Goal: Information Seeking & Learning: Understand process/instructions

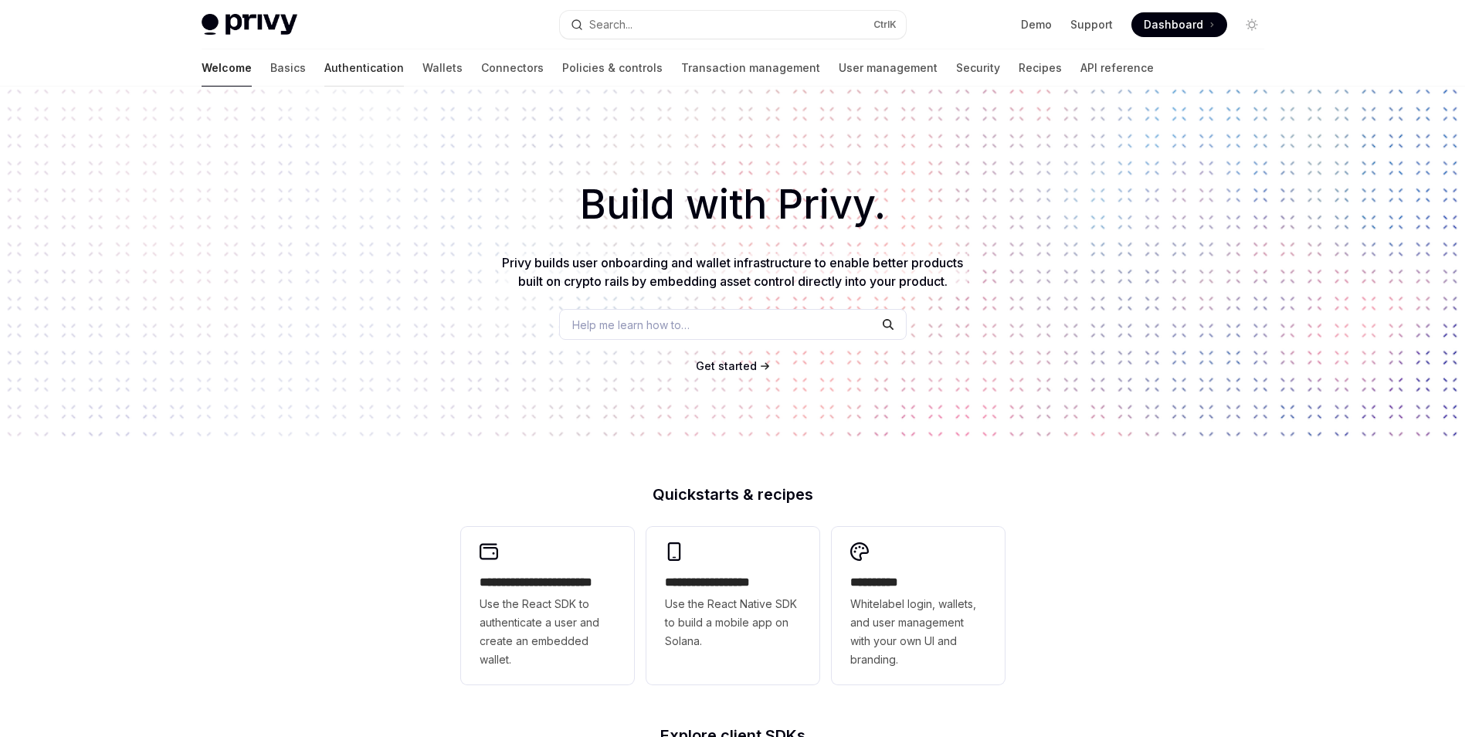
click at [324, 69] on link "Authentication" at bounding box center [364, 67] width 80 height 37
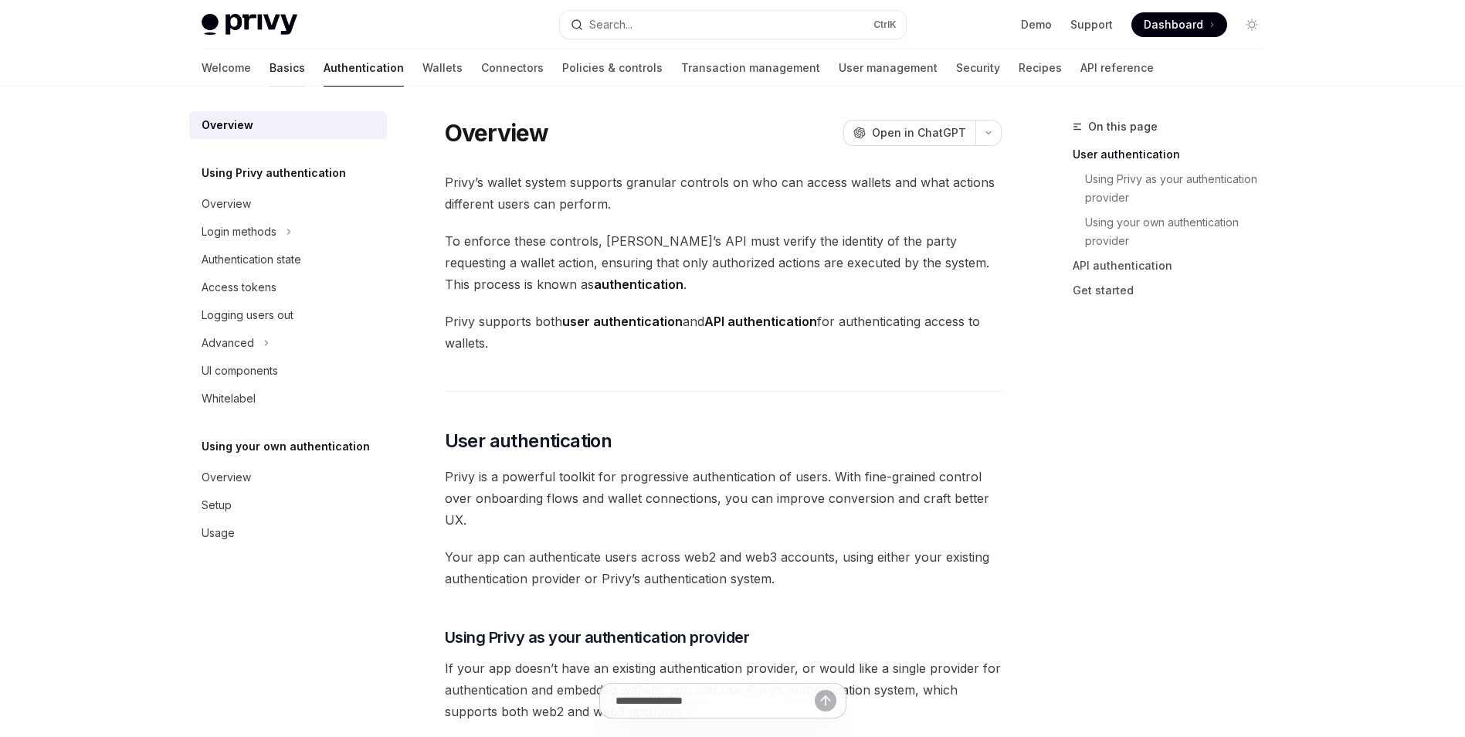
click at [270, 64] on link "Basics" at bounding box center [288, 67] width 36 height 37
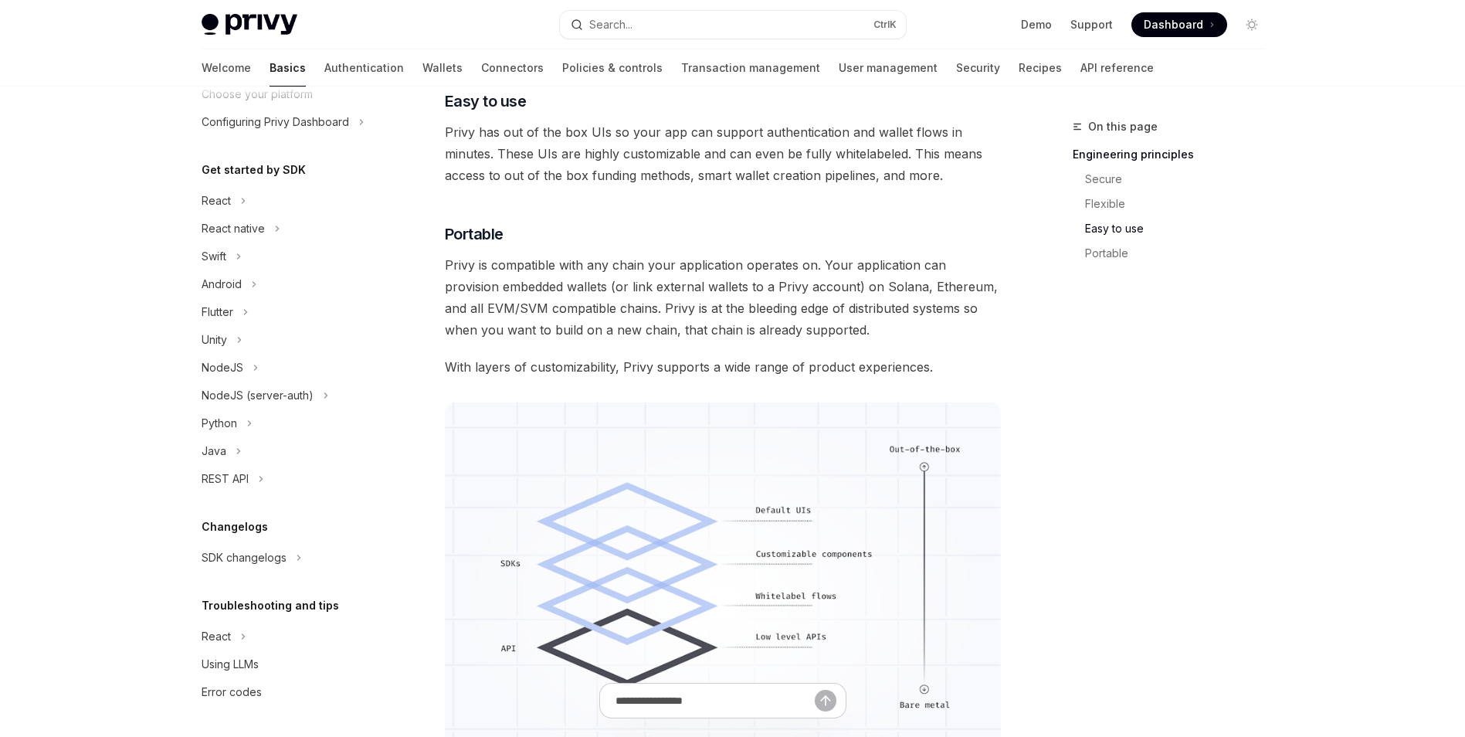
scroll to position [995, 0]
click at [240, 369] on div "NodeJS" at bounding box center [223, 367] width 42 height 19
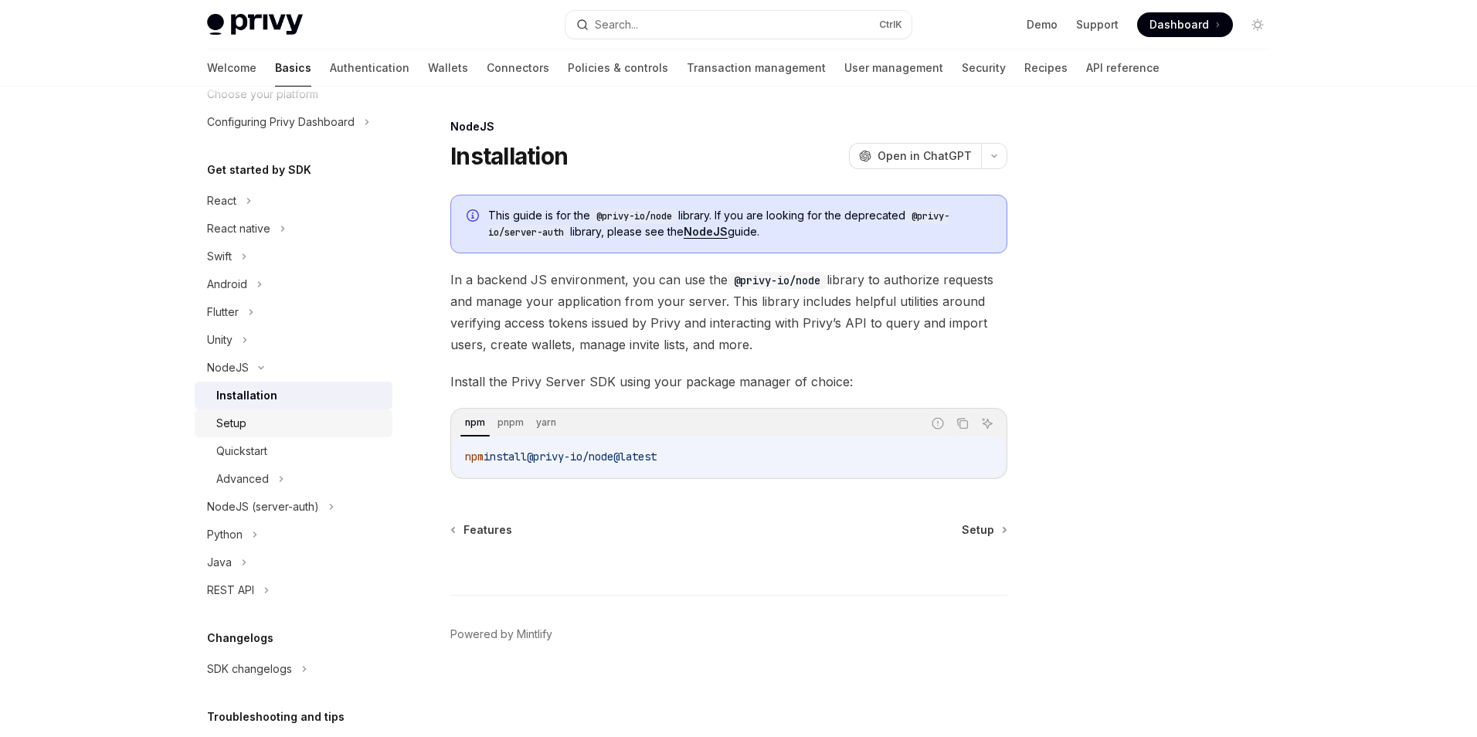
click at [282, 415] on div "Setup" at bounding box center [299, 423] width 167 height 19
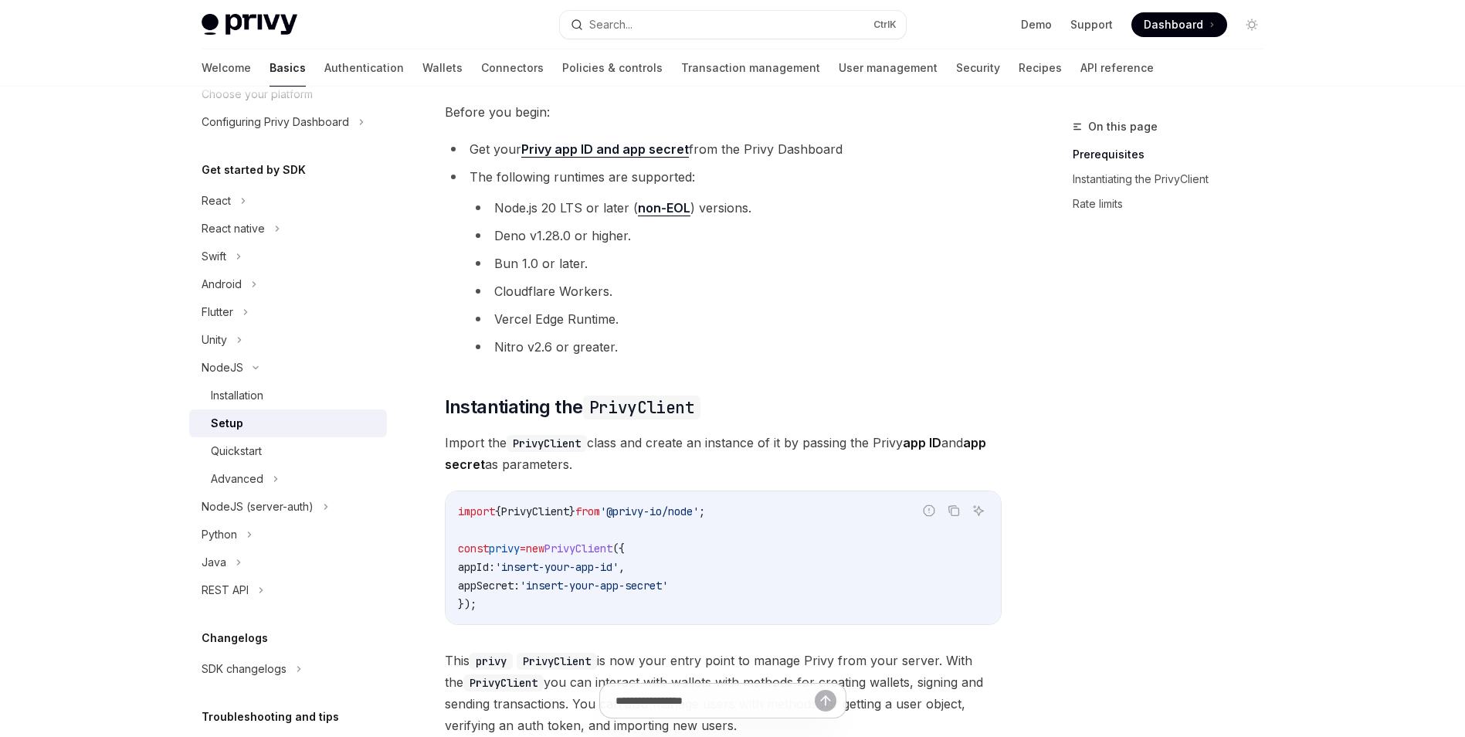
scroll to position [154, 0]
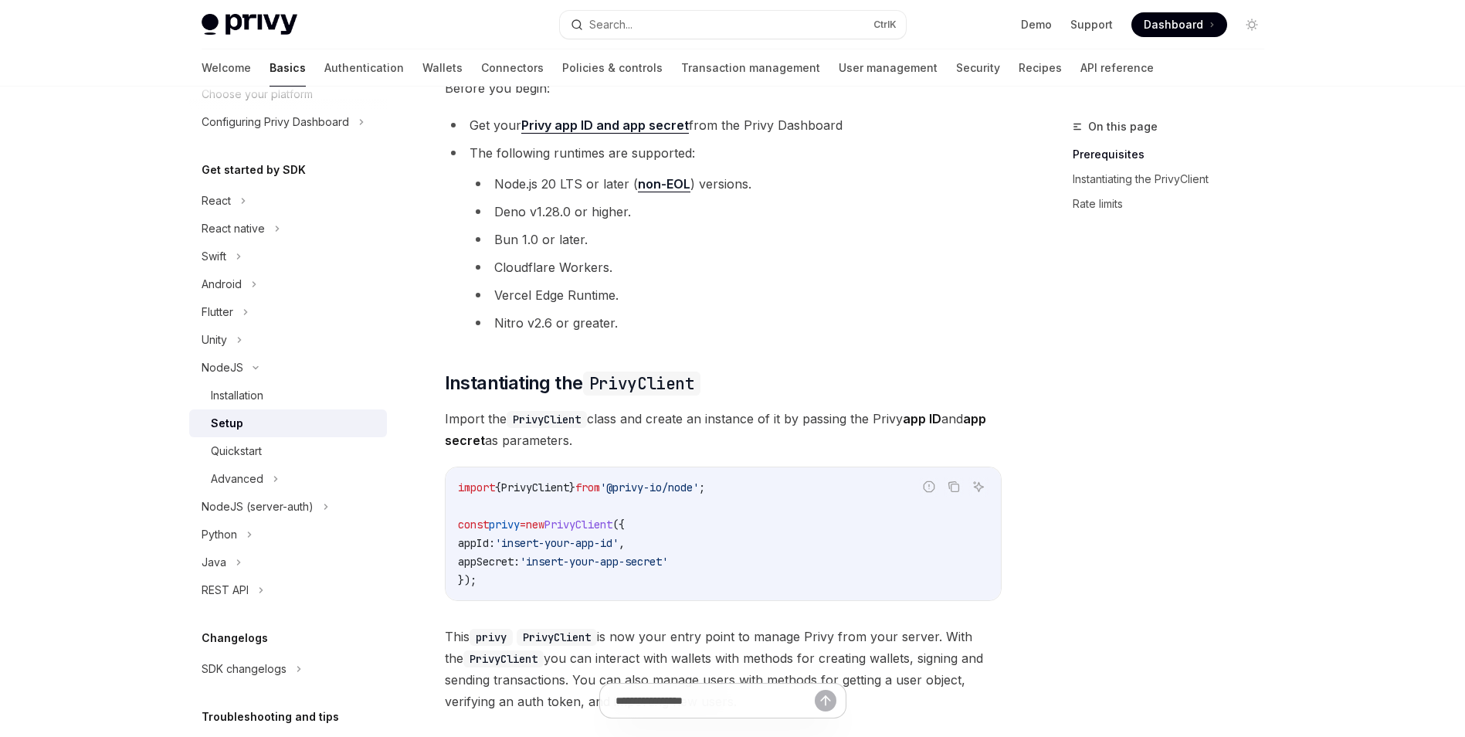
drag, startPoint x: 803, startPoint y: 329, endPoint x: 770, endPoint y: 329, distance: 33.2
click at [770, 329] on li "Nitro v2.6 or greater." at bounding box center [736, 323] width 532 height 22
click at [783, 320] on li "Nitro v2.6 or greater." at bounding box center [736, 323] width 532 height 22
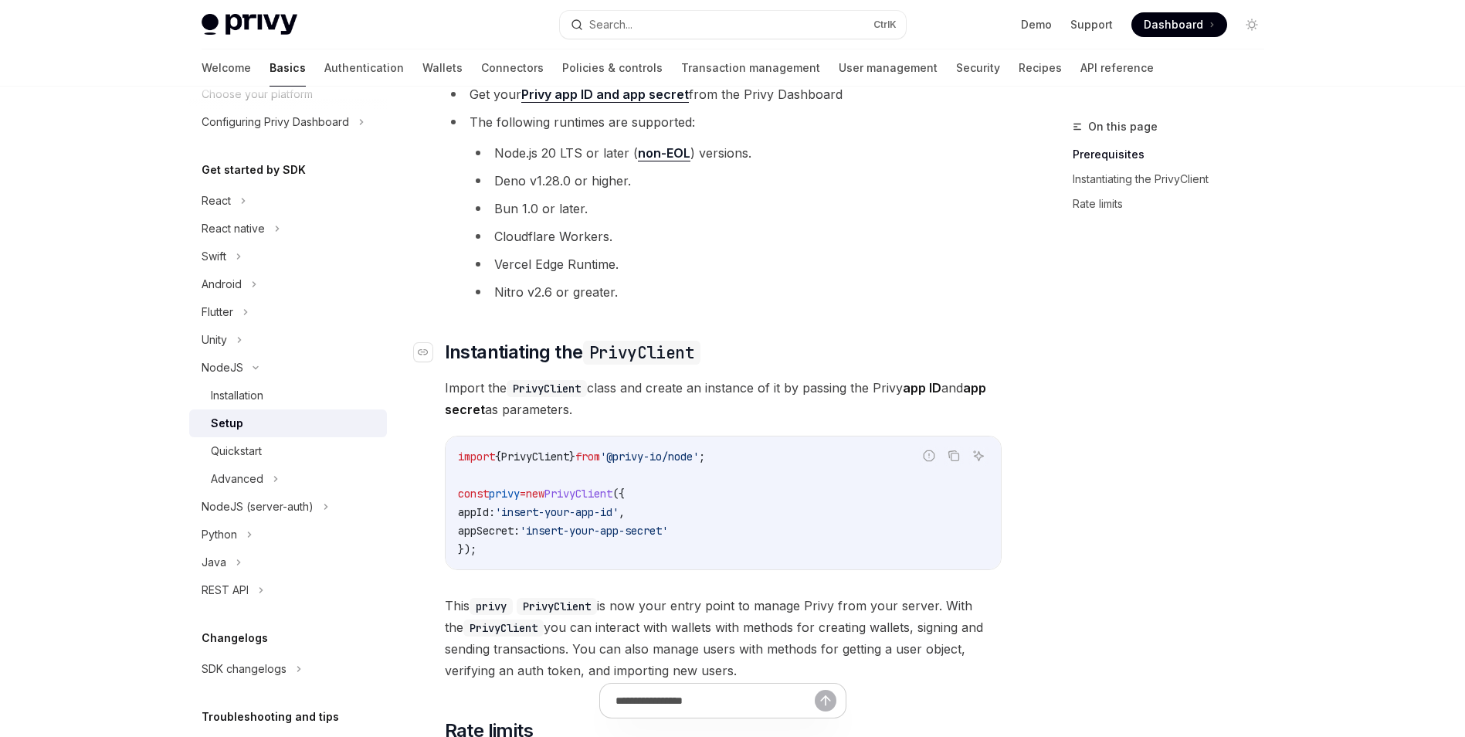
scroll to position [309, 0]
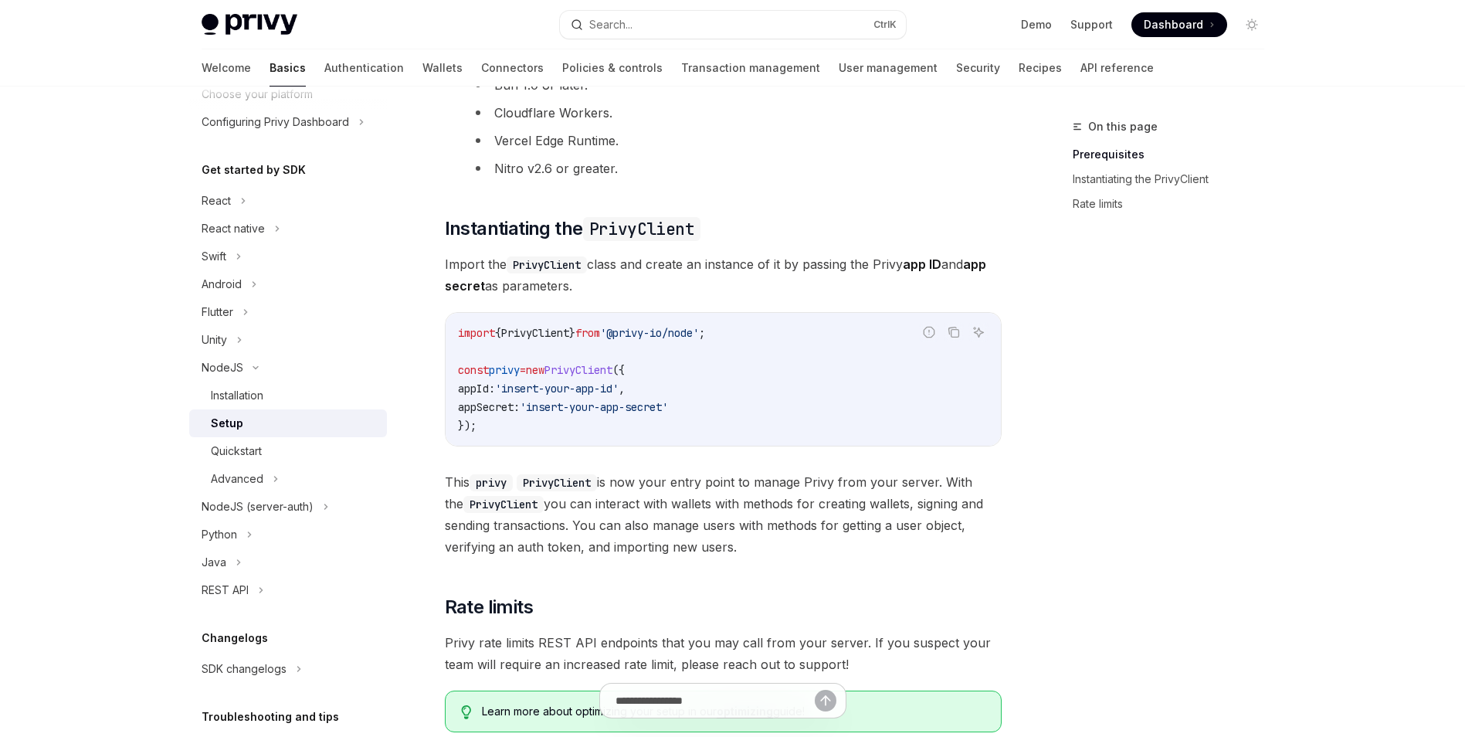
drag, startPoint x: 821, startPoint y: 212, endPoint x: 778, endPoint y: 211, distance: 43.3
click at [778, 211] on div "​ Prerequisites Before you begin: Get your Privy app ID and app secret from the…" at bounding box center [723, 309] width 557 height 847
drag, startPoint x: 796, startPoint y: 208, endPoint x: 747, endPoint y: 217, distance: 49.5
click at [747, 217] on h2 "​ Instantiating the PrivyClient" at bounding box center [723, 228] width 557 height 25
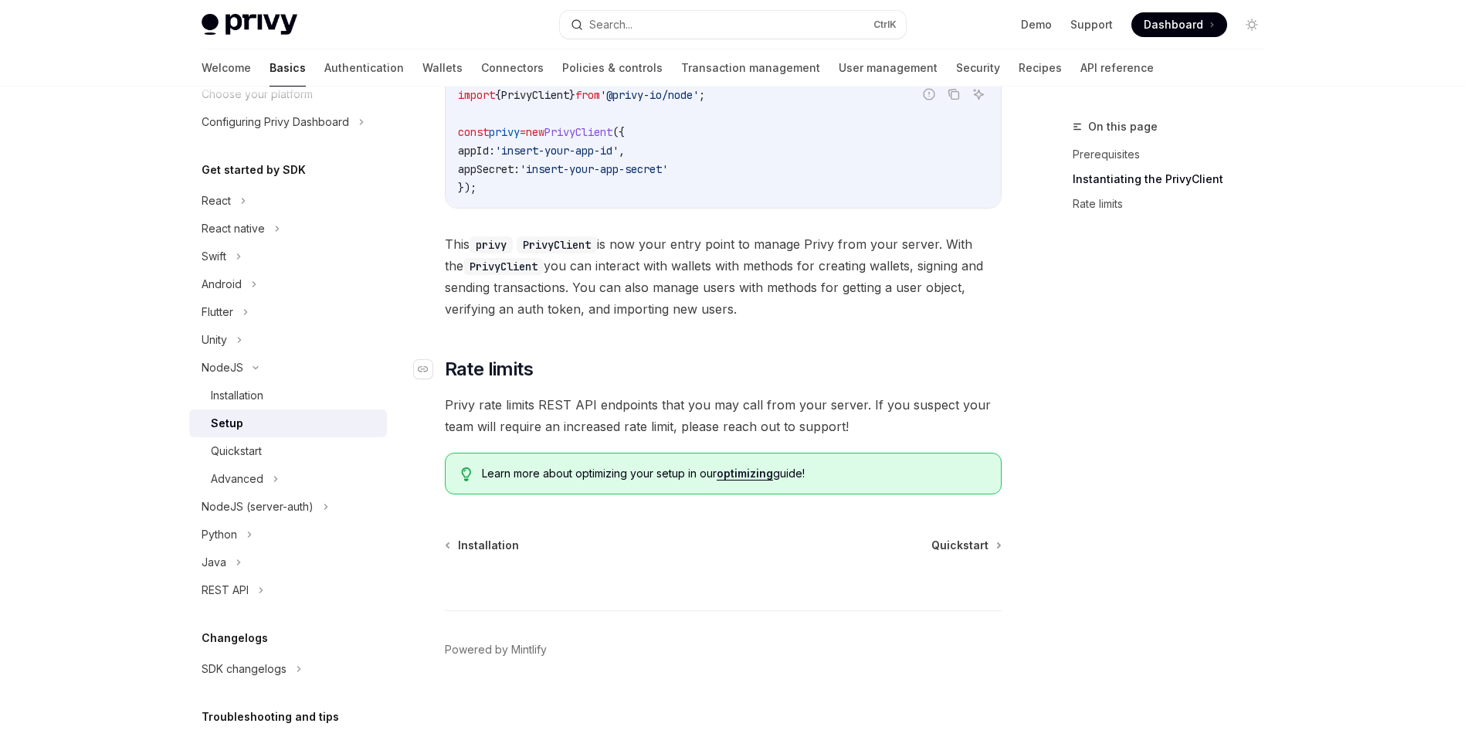
scroll to position [554, 0]
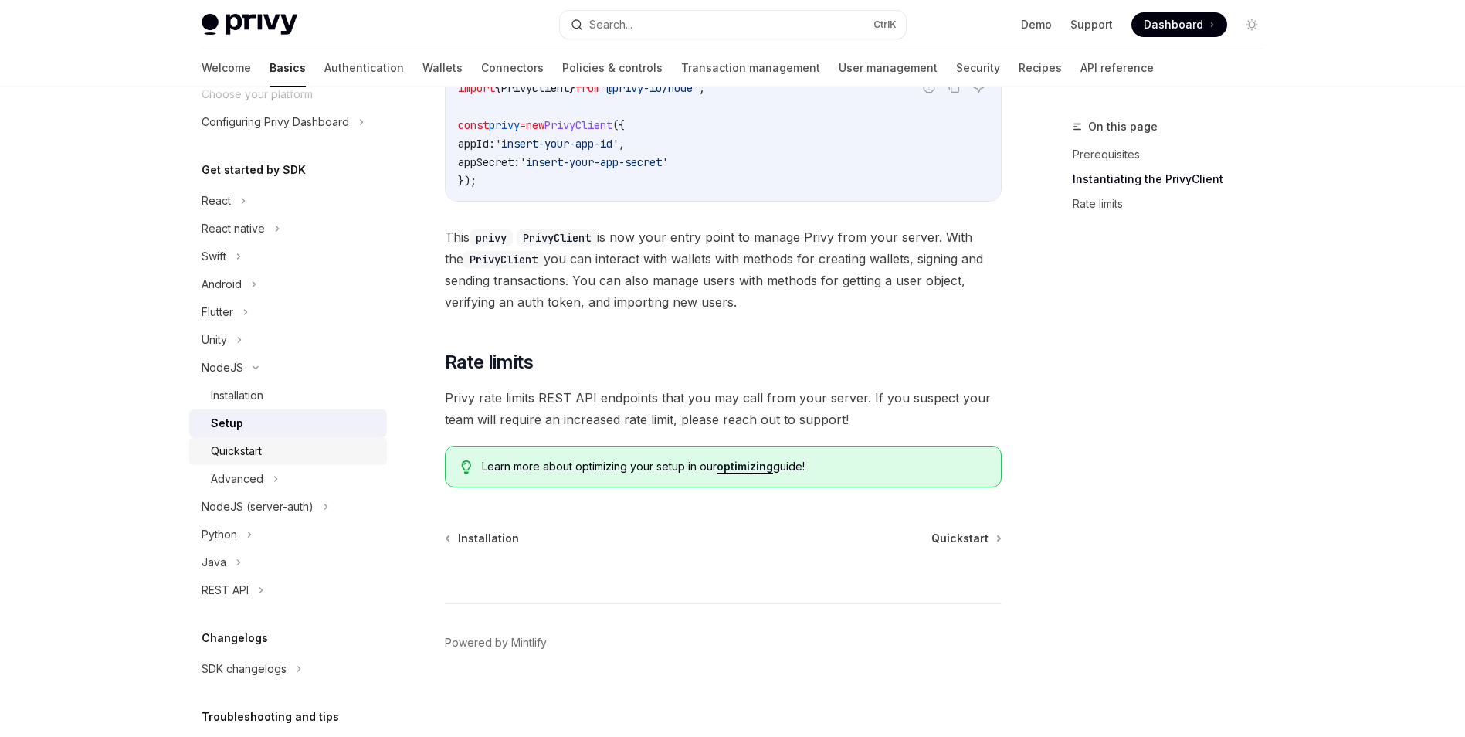
click at [287, 451] on div "Quickstart" at bounding box center [294, 451] width 167 height 19
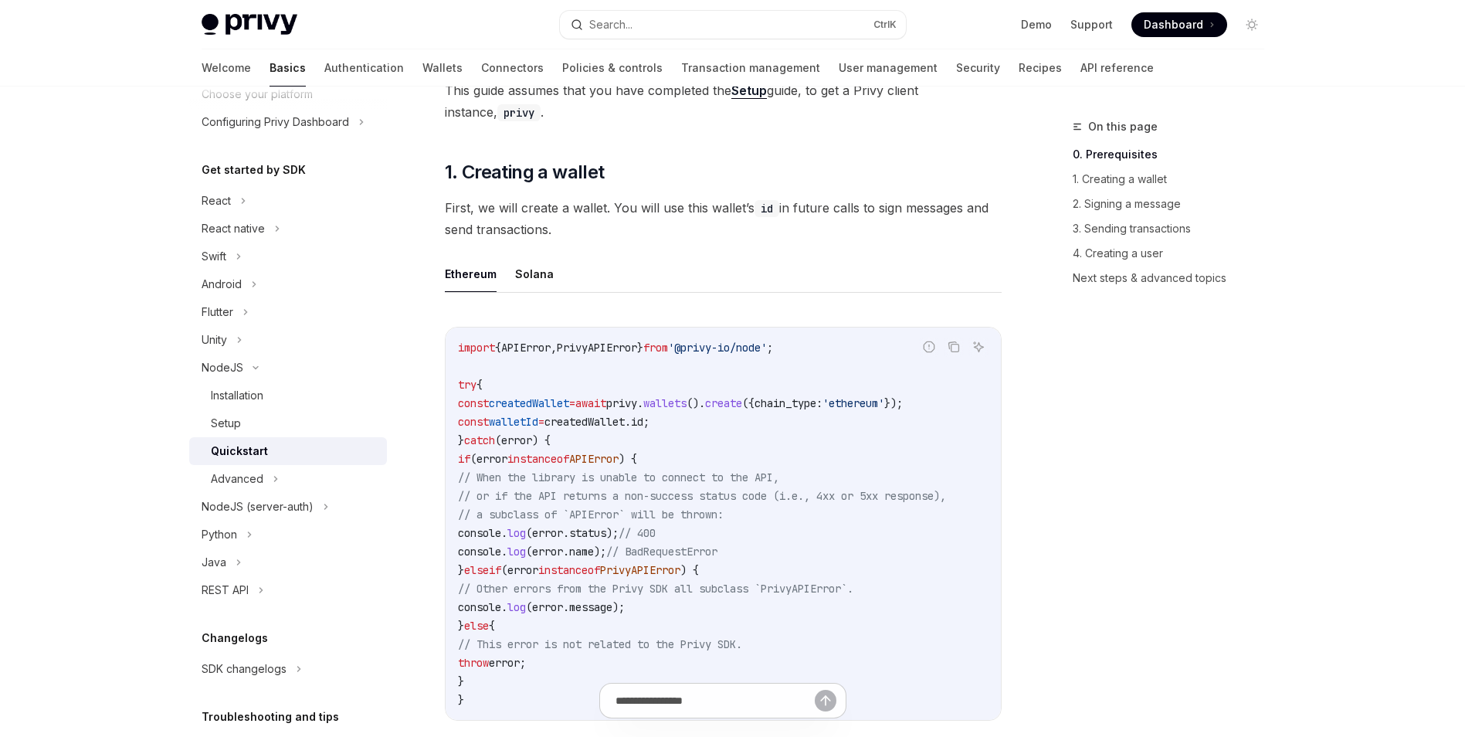
scroll to position [386, 0]
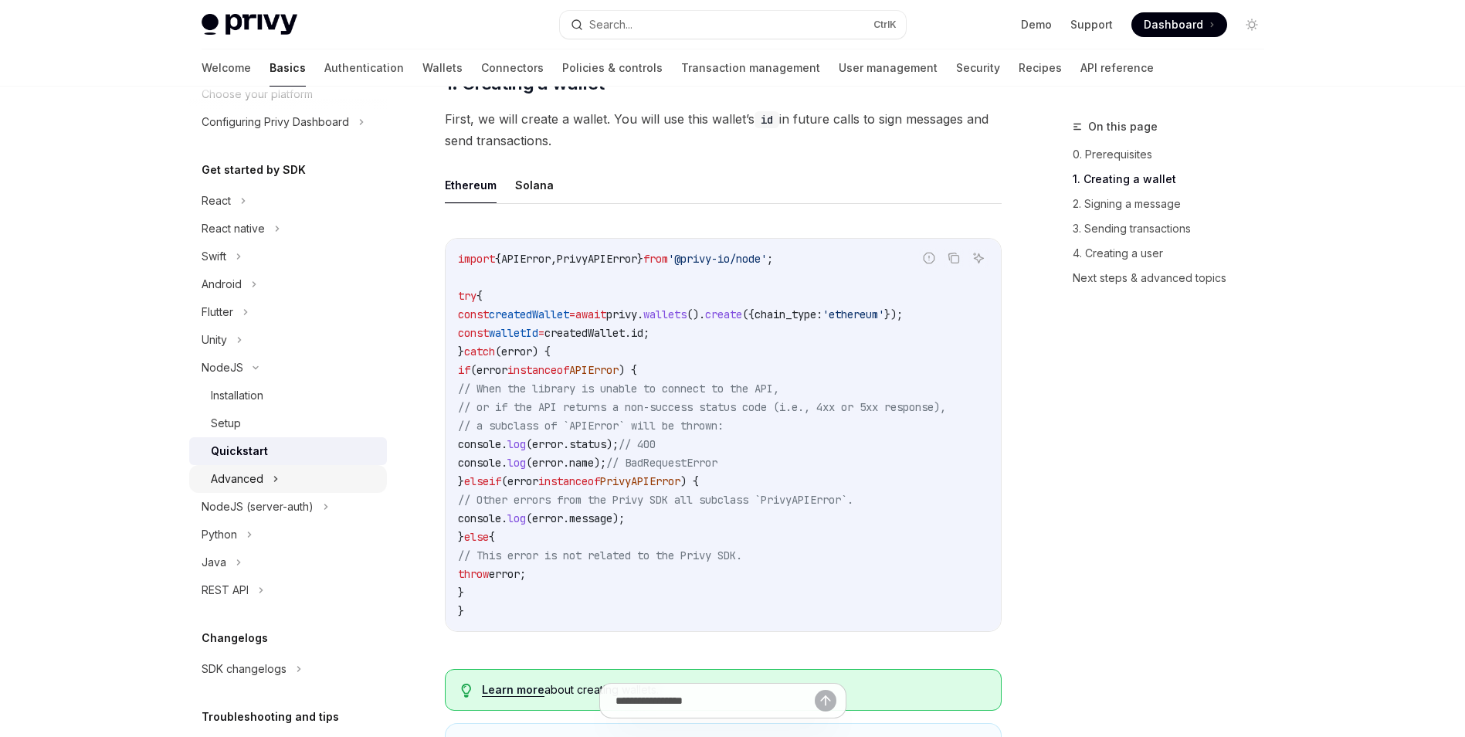
click at [250, 477] on div "Advanced" at bounding box center [237, 479] width 53 height 19
type textarea "*"
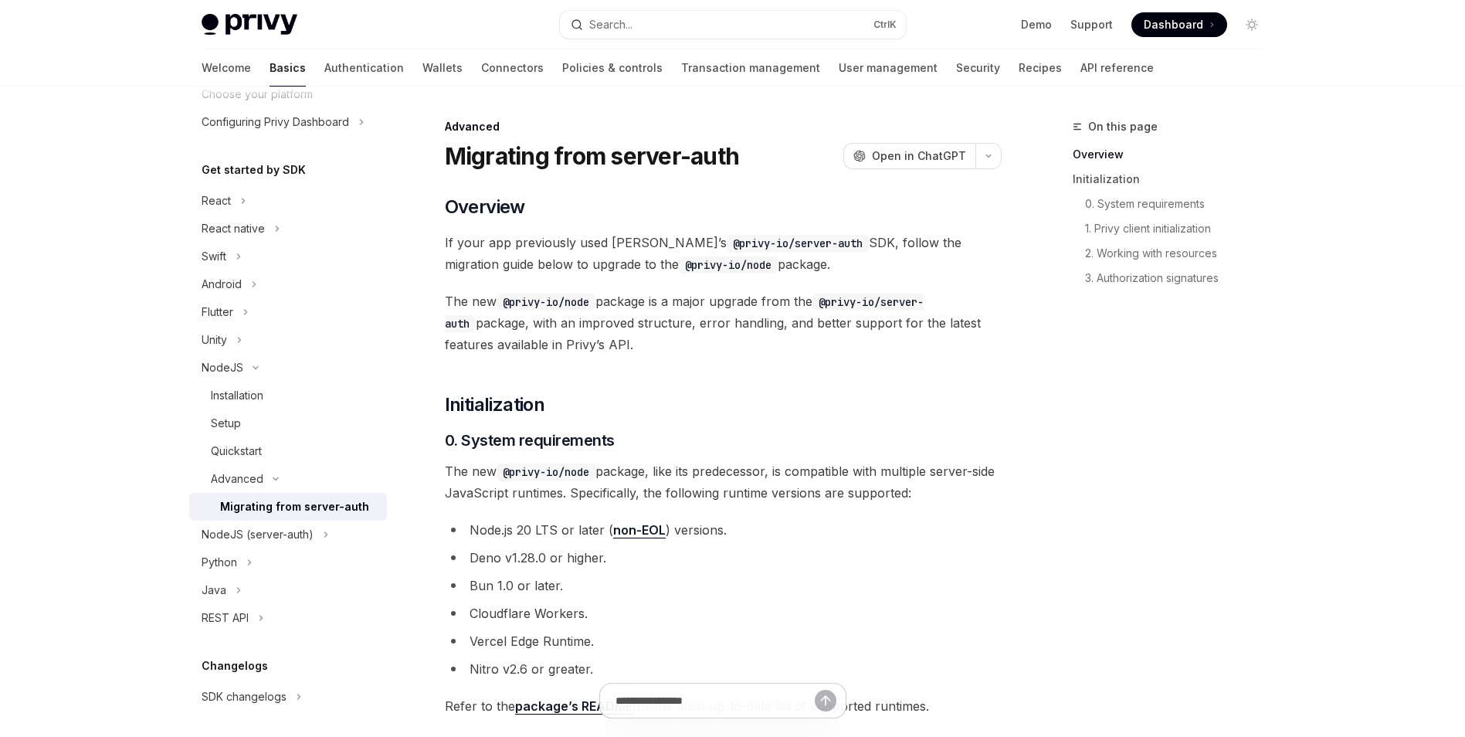
drag, startPoint x: 714, startPoint y: 364, endPoint x: 665, endPoint y: 367, distance: 48.8
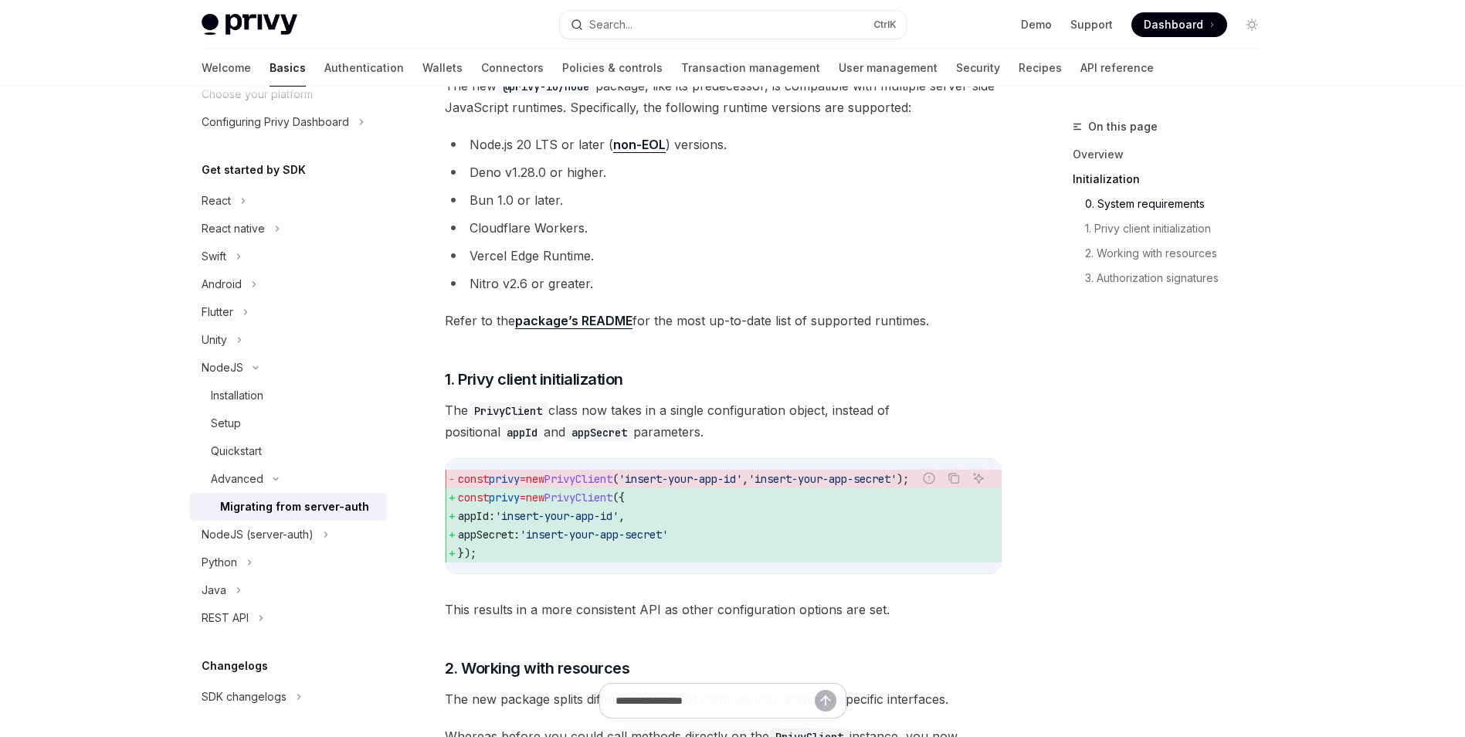
scroll to position [386, 0]
drag, startPoint x: 821, startPoint y: 411, endPoint x: 775, endPoint y: 405, distance: 46.8
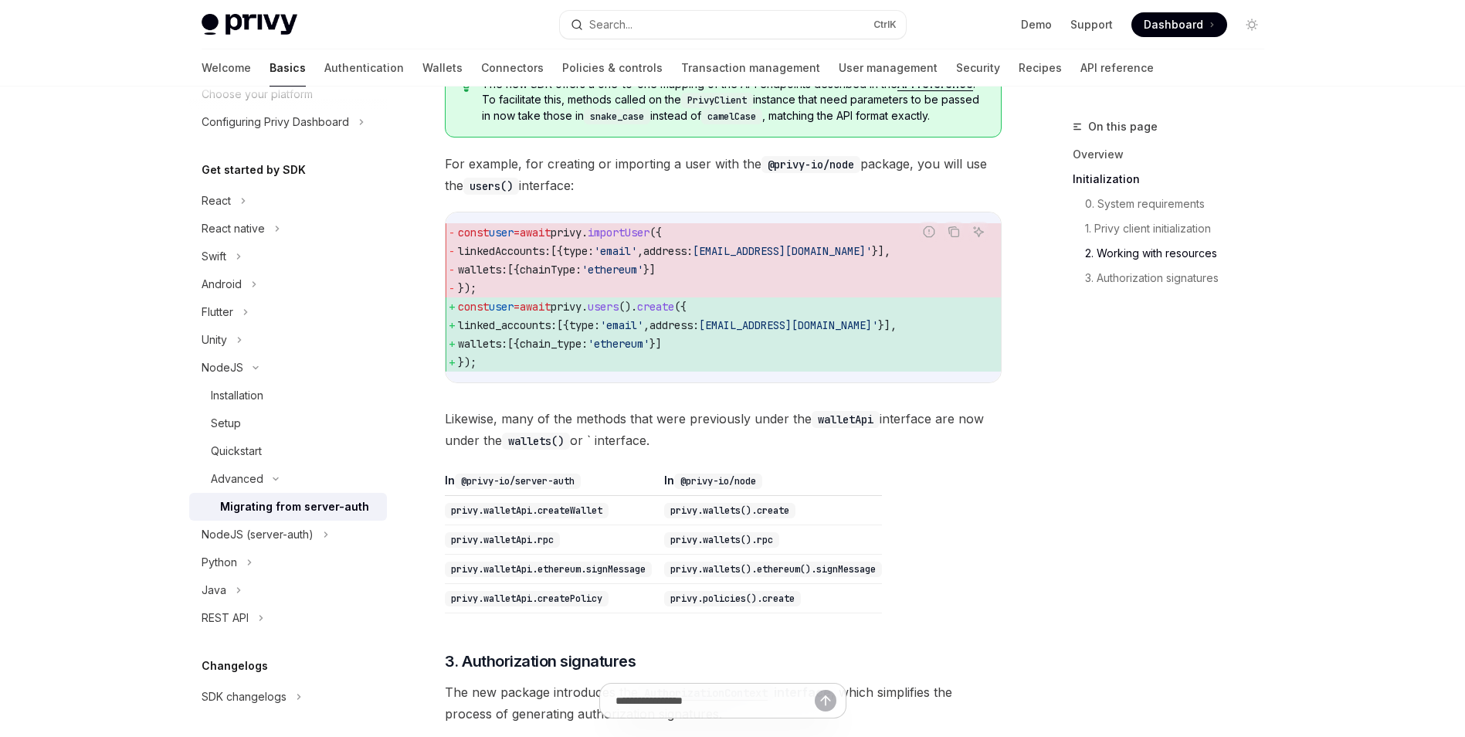
scroll to position [1159, 0]
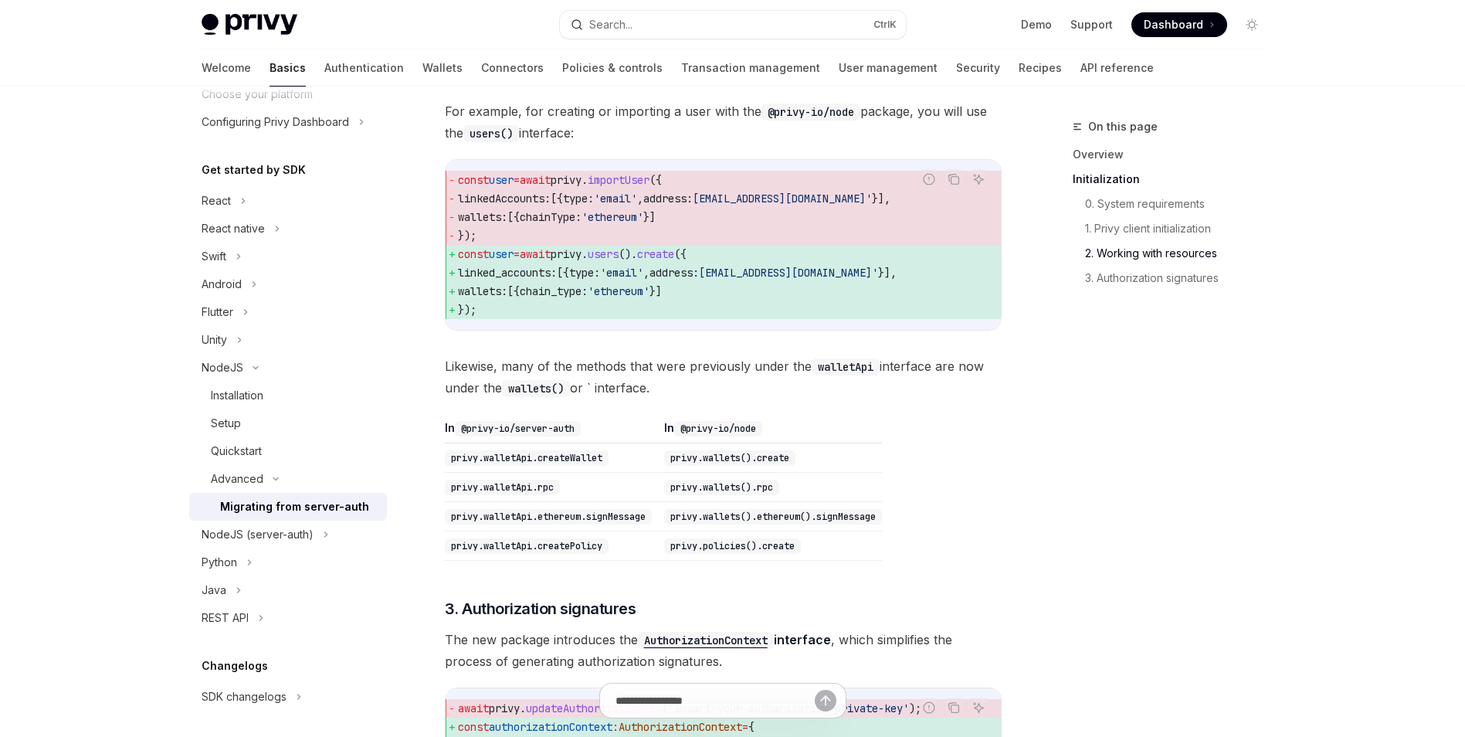
drag, startPoint x: 625, startPoint y: 432, endPoint x: 597, endPoint y: 435, distance: 28.0
click at [597, 435] on div "​ Overview If your app previously used Privy’s @privy-io/server-auth SDK, follo…" at bounding box center [723, 167] width 557 height 2263
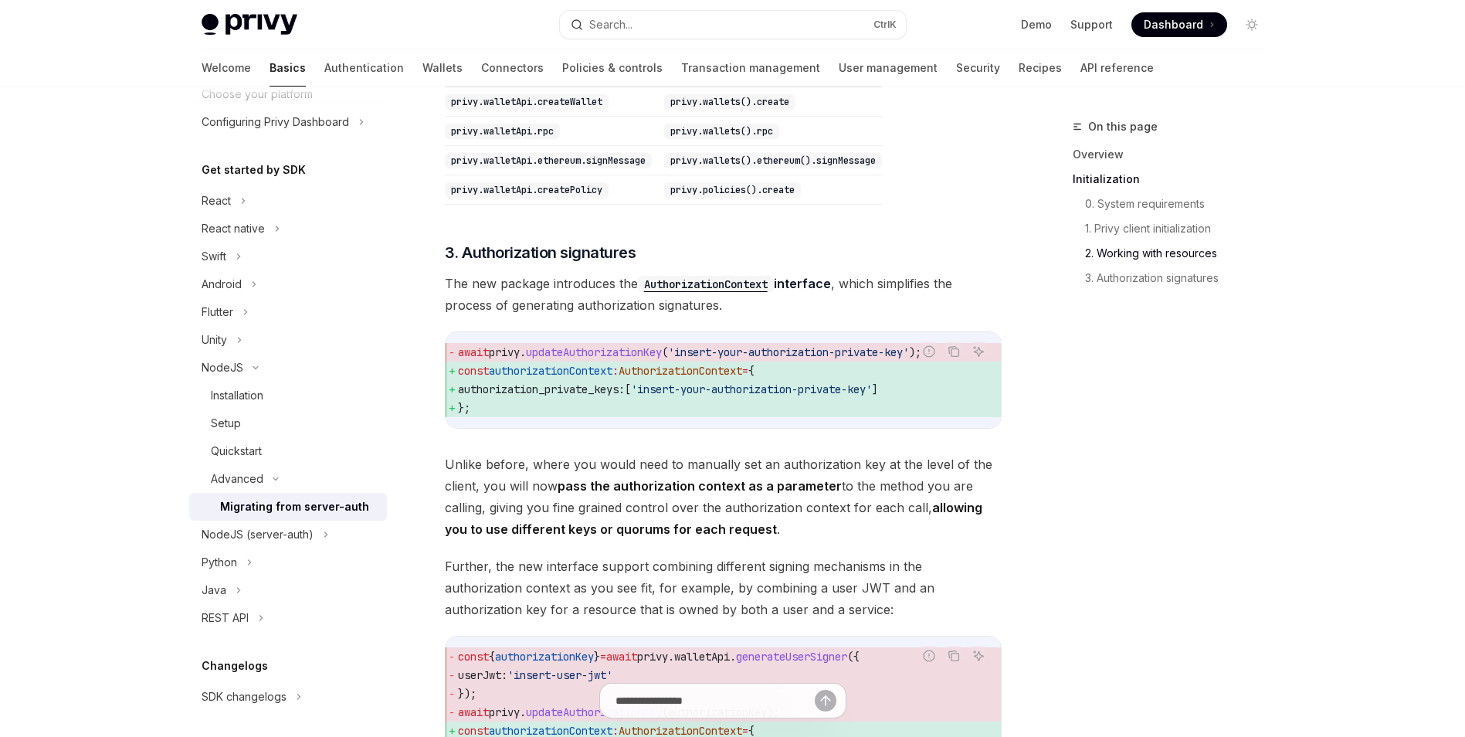
scroll to position [1545, 0]
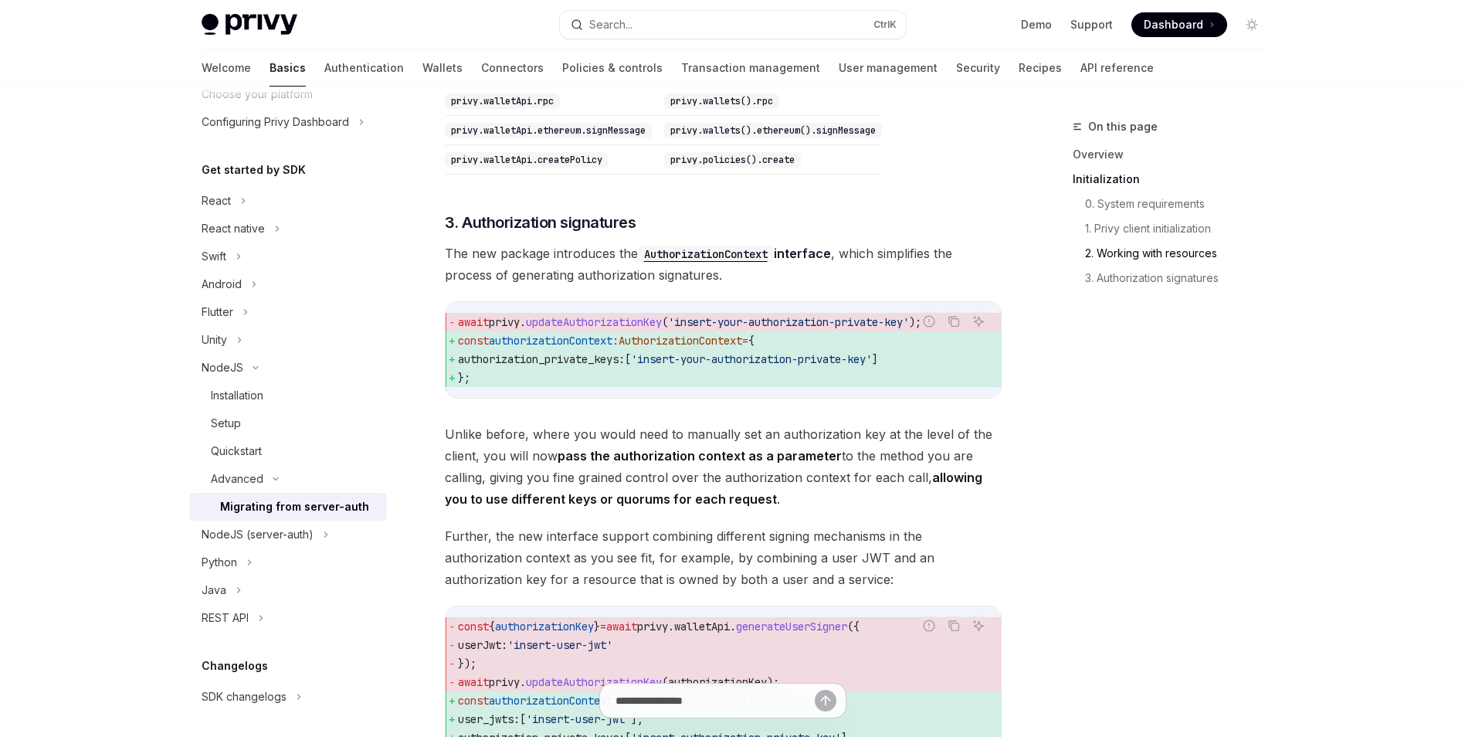
drag, startPoint x: 613, startPoint y: 432, endPoint x: 592, endPoint y: 433, distance: 20.1
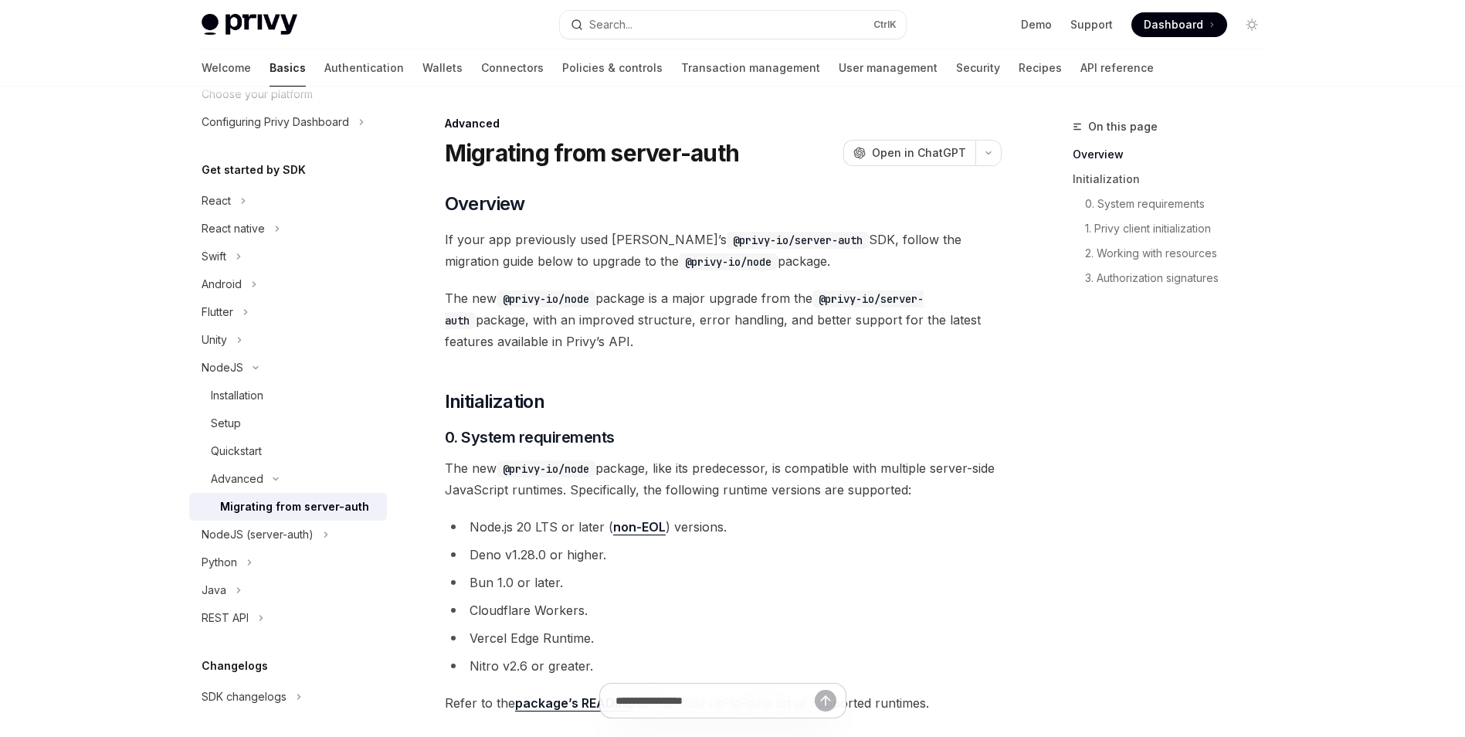
scroll to position [0, 0]
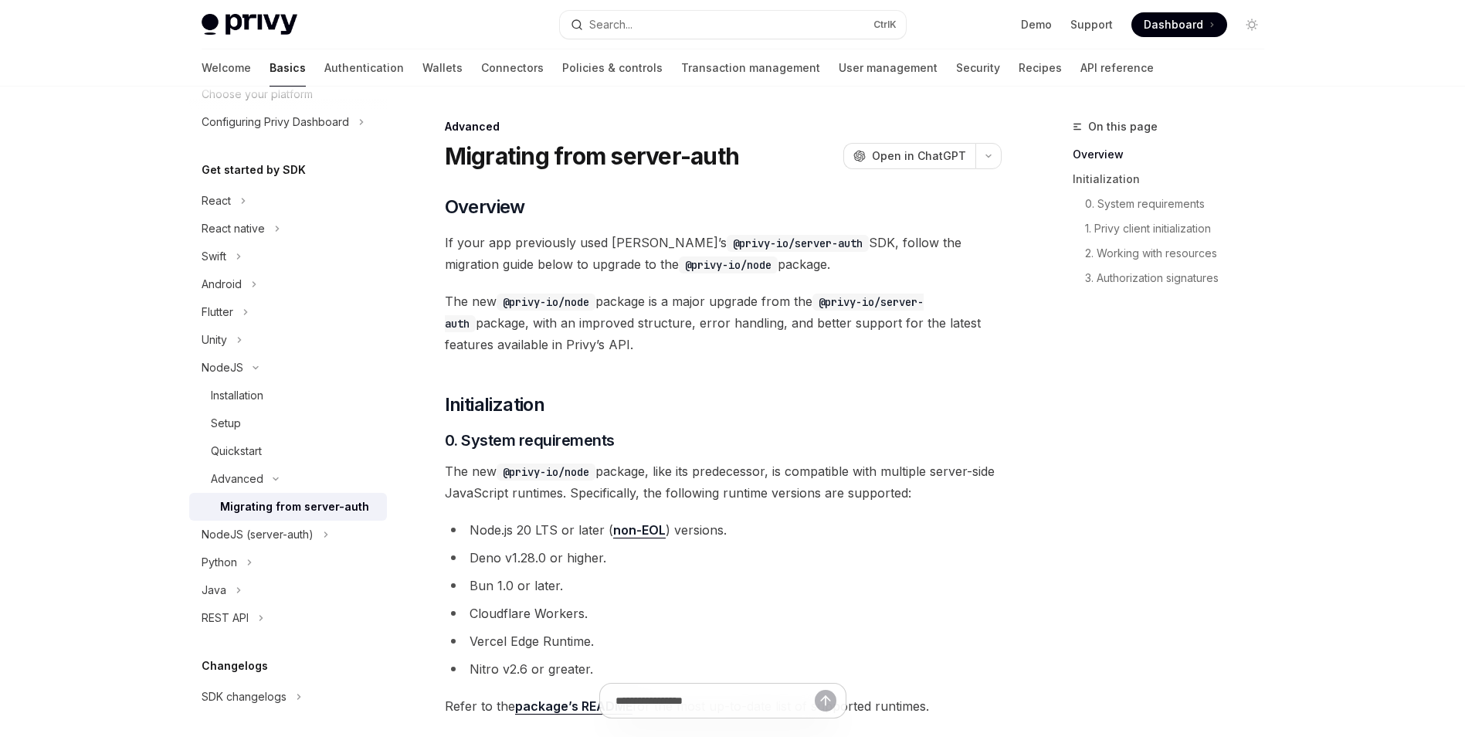
drag, startPoint x: 653, startPoint y: 229, endPoint x: 644, endPoint y: 230, distance: 8.5
drag, startPoint x: 644, startPoint y: 230, endPoint x: 621, endPoint y: 229, distance: 23.2
drag, startPoint x: 621, startPoint y: 229, endPoint x: 613, endPoint y: 224, distance: 9.0
